Goal: Task Accomplishment & Management: Manage account settings

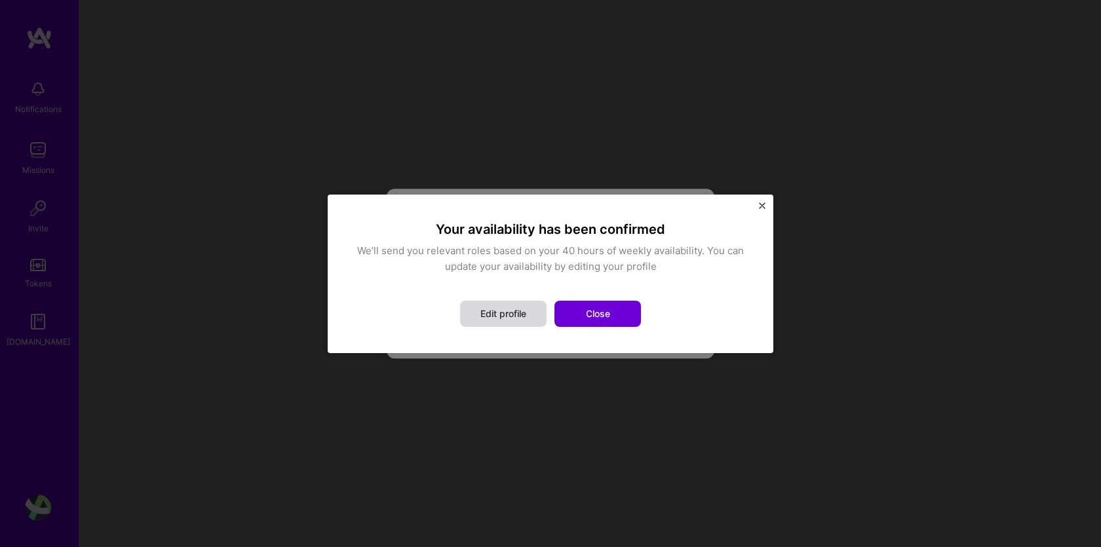
click at [521, 315] on button "Edit profile" at bounding box center [503, 314] width 87 height 26
select select "BR"
select select "Right Now"
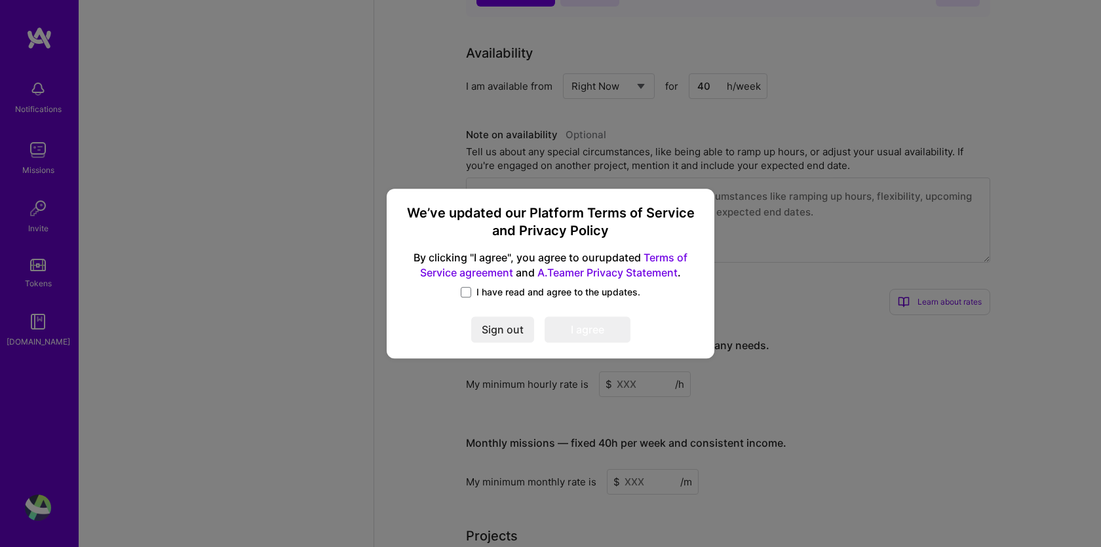
scroll to position [1460, 0]
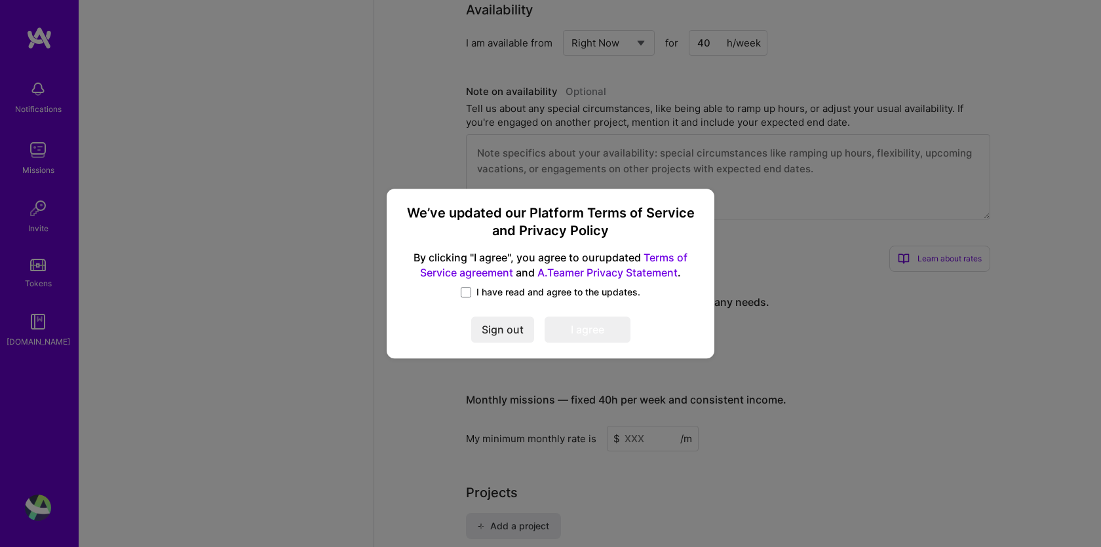
click at [522, 293] on span "I have read and agree to the updates." at bounding box center [558, 292] width 164 height 13
click at [0, 0] on input "I have read and agree to the updates." at bounding box center [0, 0] width 0 height 0
click at [568, 326] on button "I agree" at bounding box center [588, 330] width 86 height 26
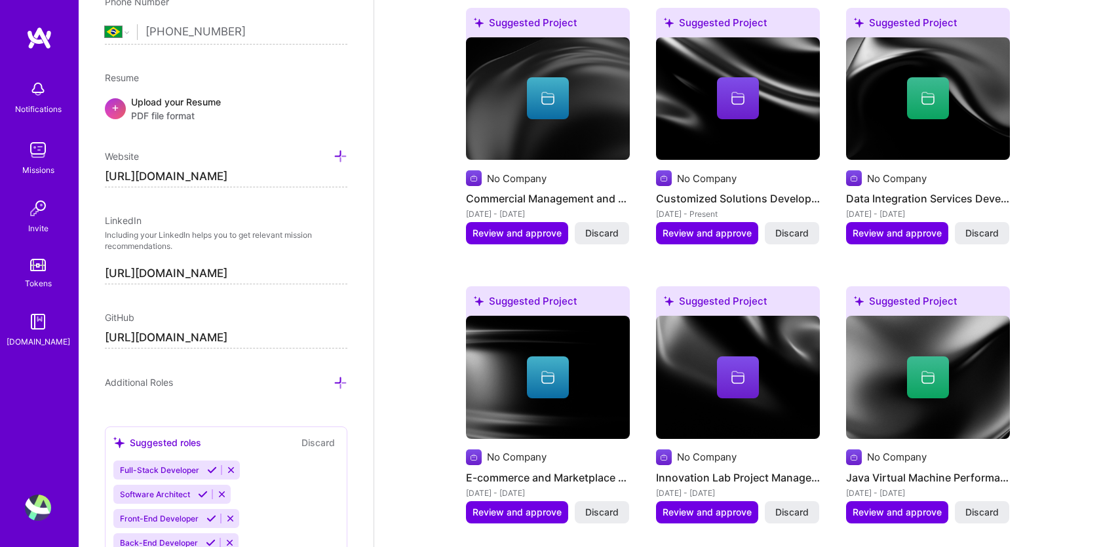
scroll to position [913, 0]
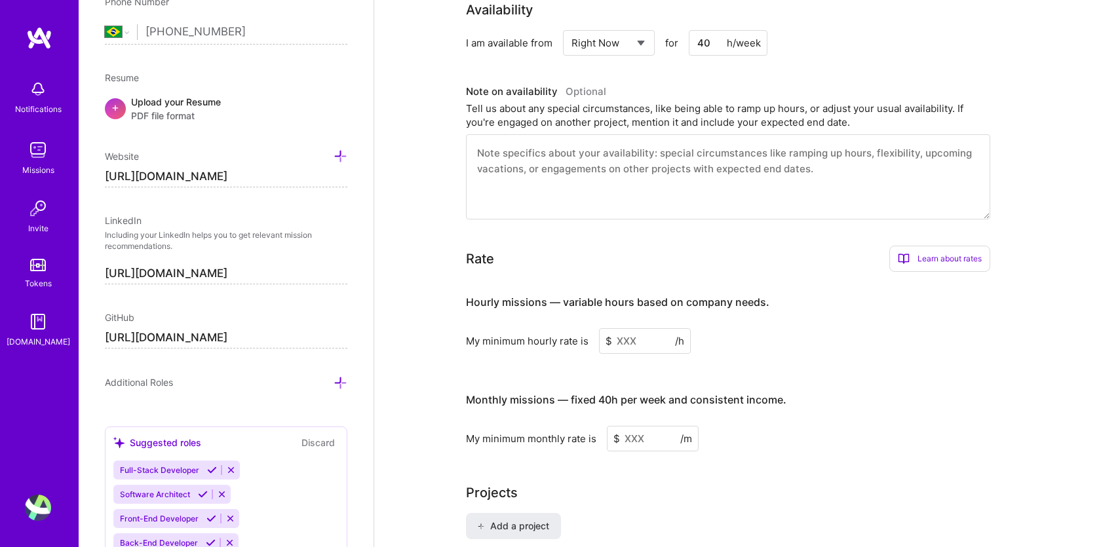
click at [633, 336] on input at bounding box center [645, 341] width 92 height 26
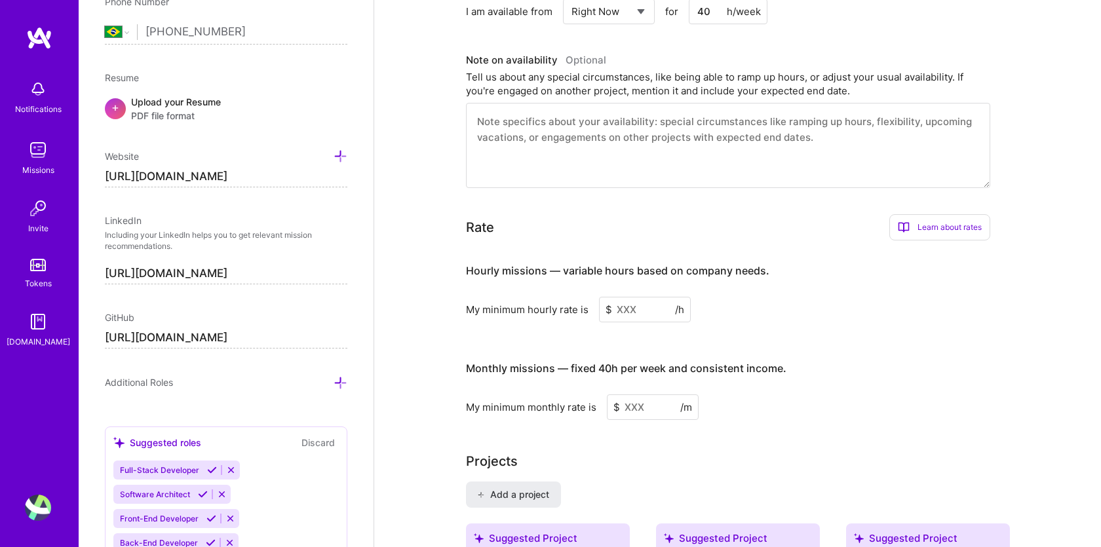
scroll to position [952, 0]
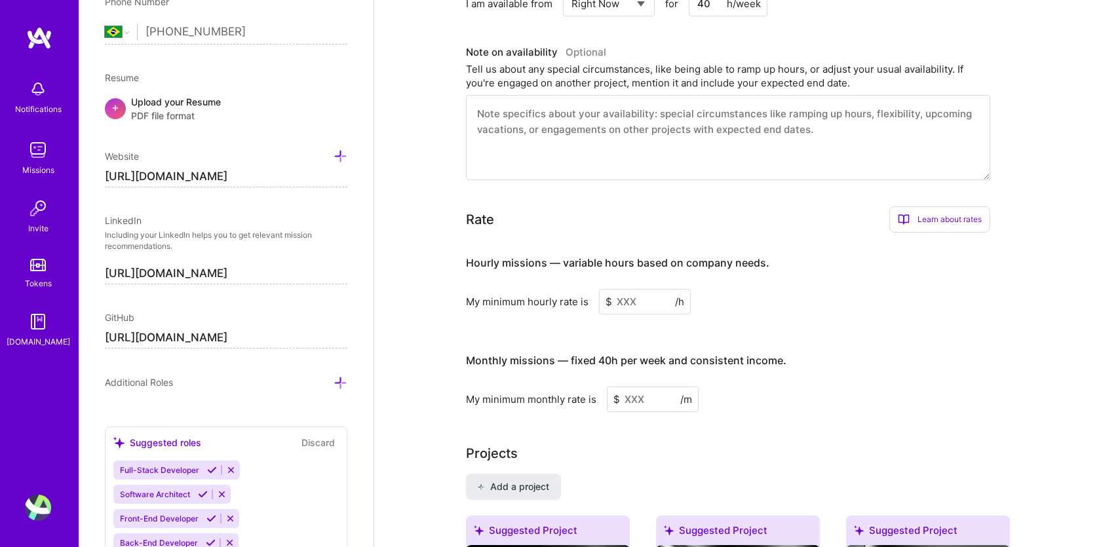
click at [636, 402] on input at bounding box center [653, 400] width 92 height 26
click at [627, 298] on input at bounding box center [645, 302] width 92 height 26
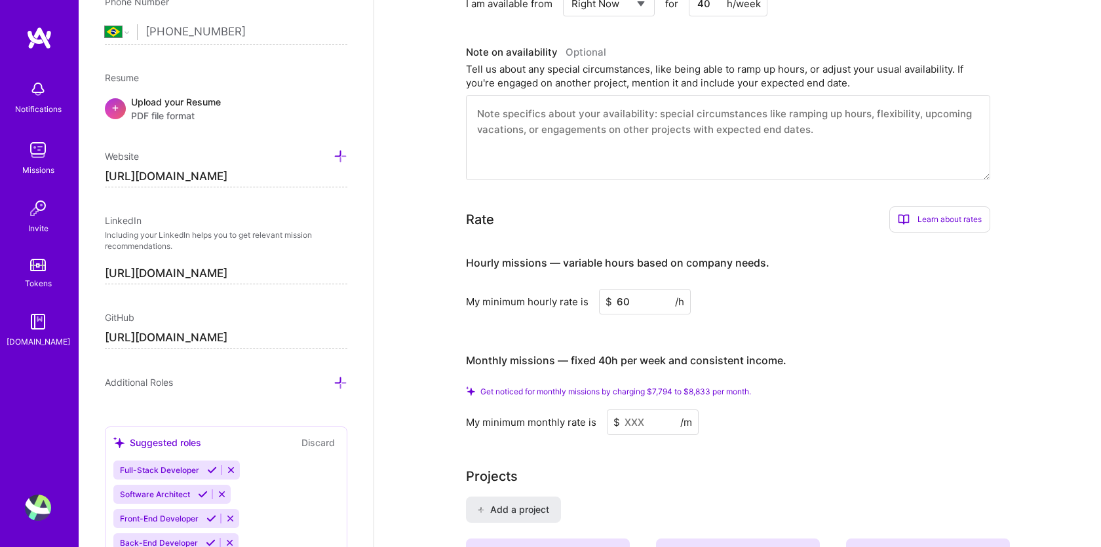
type input "60"
click at [785, 360] on h3 "Monthly missions — fixed 40h per week and consistent income." at bounding box center [728, 361] width 524 height 41
click at [634, 421] on input at bounding box center [653, 423] width 92 height 26
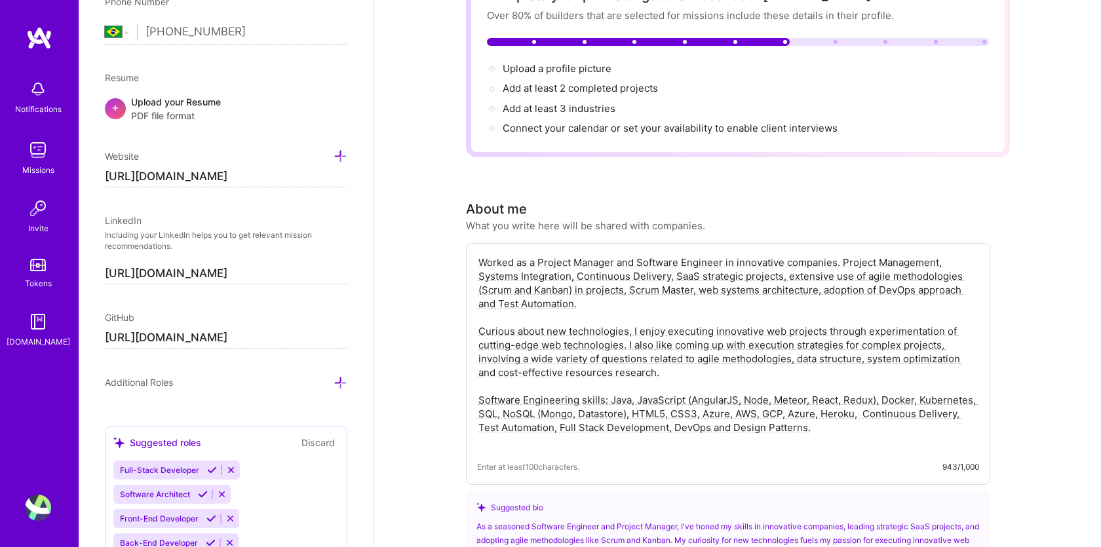
scroll to position [0, 0]
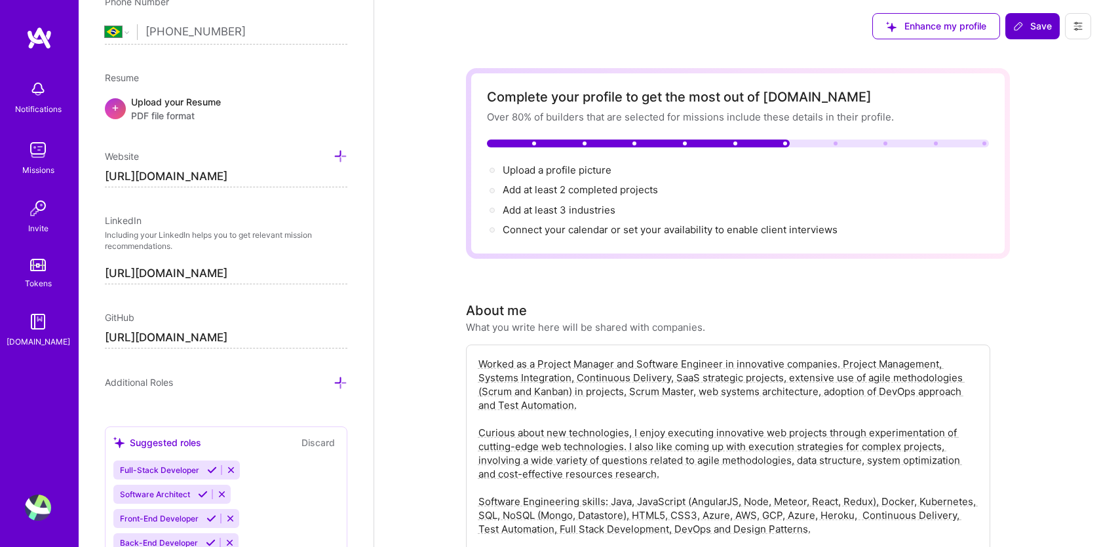
type input "9000"
click at [1036, 29] on span "Save" at bounding box center [1032, 26] width 39 height 13
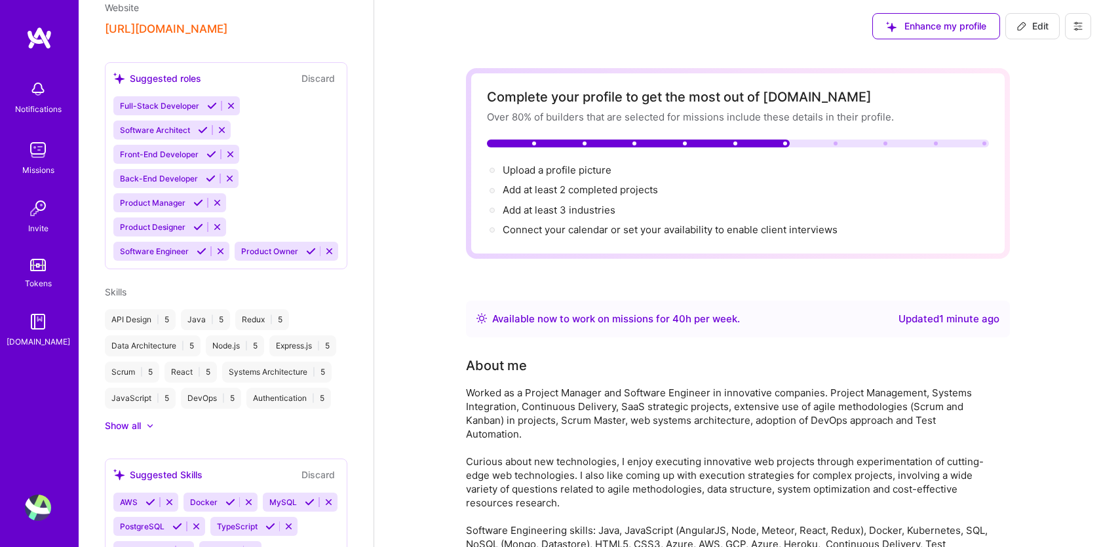
scroll to position [365, 0]
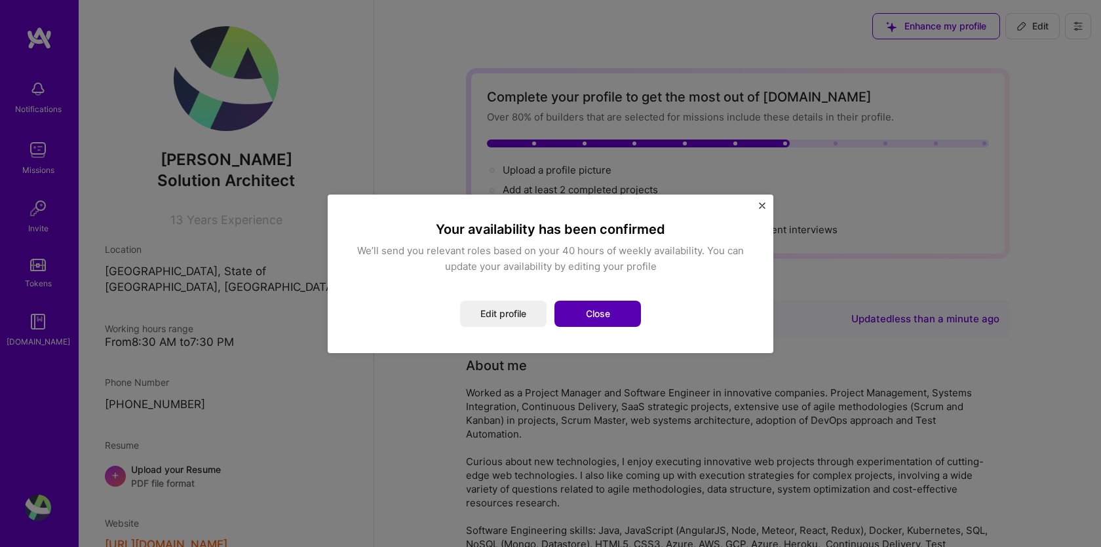
click at [604, 311] on button "Close" at bounding box center [597, 314] width 87 height 26
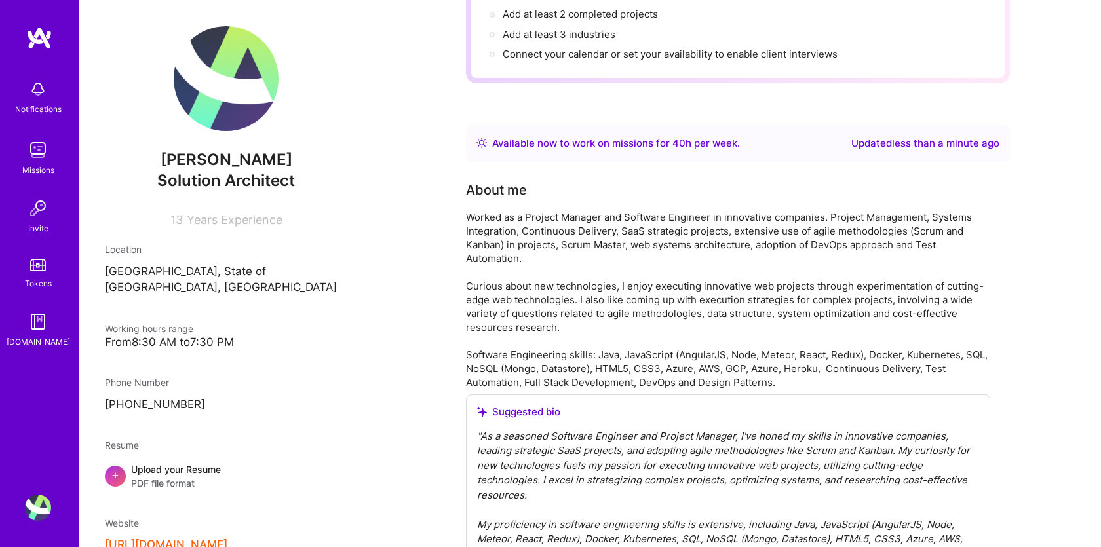
scroll to position [180, 0]
